Goal: Navigation & Orientation: Find specific page/section

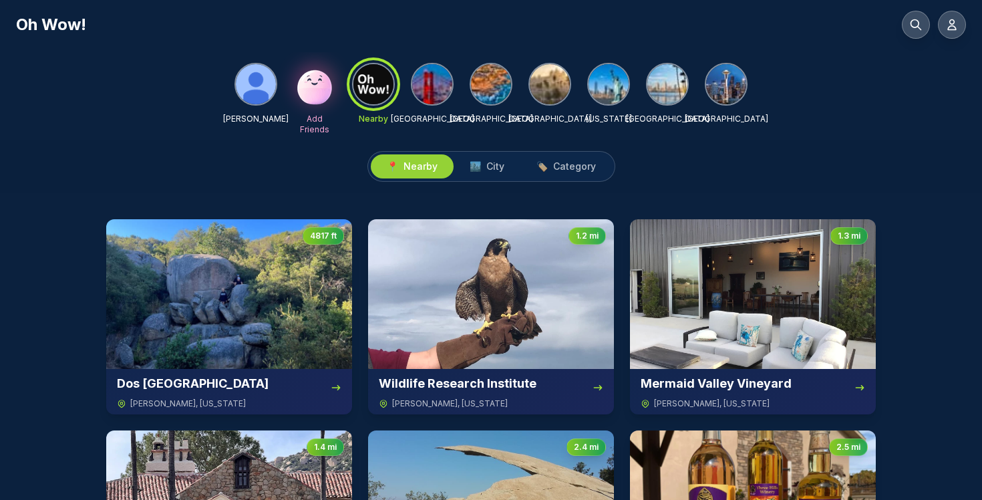
click at [434, 84] on img at bounding box center [432, 84] width 40 height 40
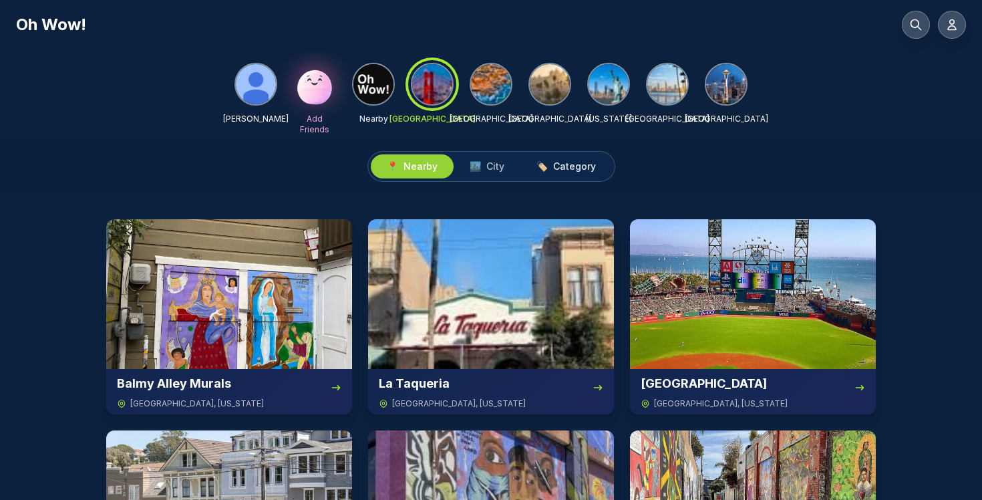
click at [576, 164] on span "Category" at bounding box center [574, 166] width 43 height 13
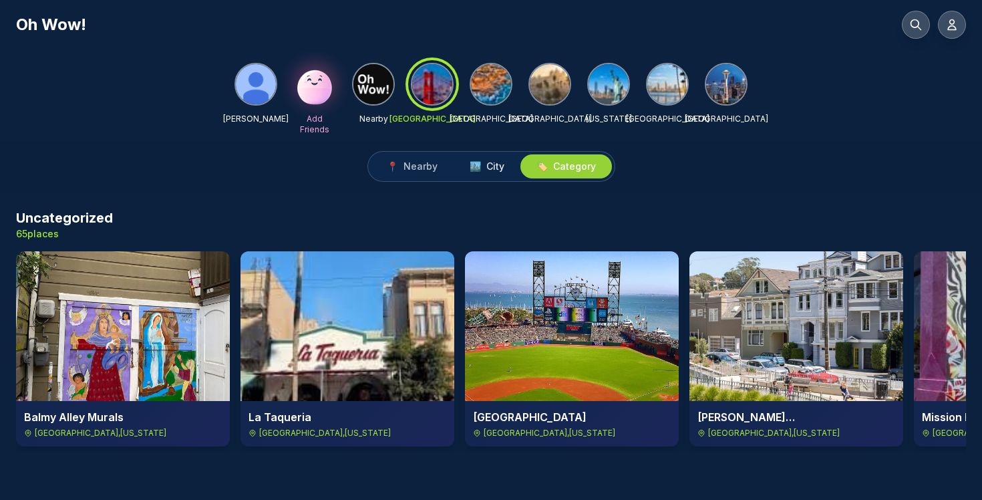
click at [487, 169] on span "City" at bounding box center [496, 166] width 18 height 13
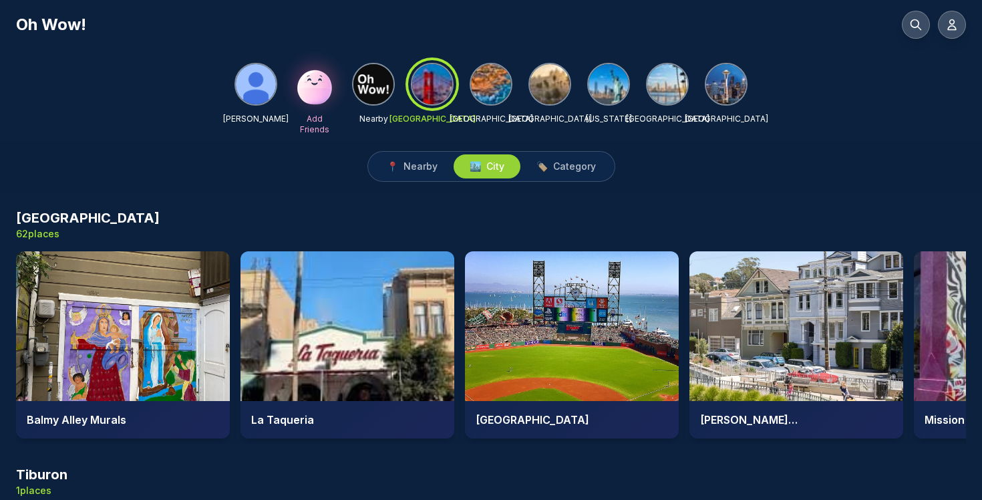
click at [487, 79] on img at bounding box center [491, 84] width 40 height 40
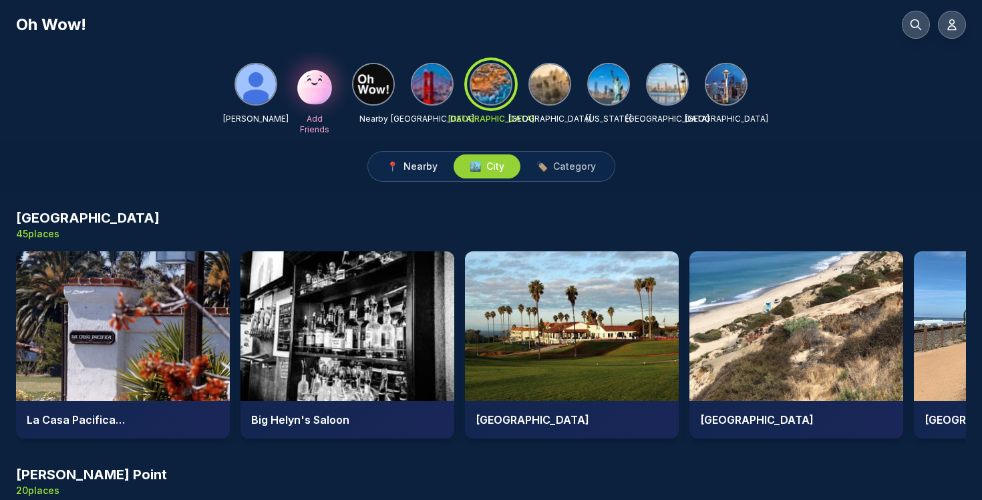
click at [414, 168] on span "Nearby" at bounding box center [421, 166] width 34 height 13
